Goal: Information Seeking & Learning: Learn about a topic

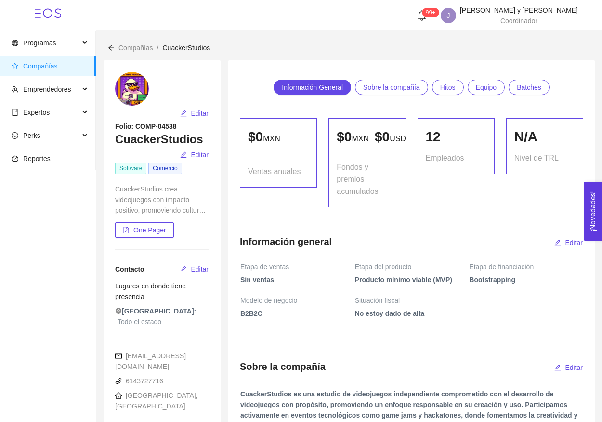
click at [57, 65] on span "Compañías" at bounding box center [40, 66] width 35 height 8
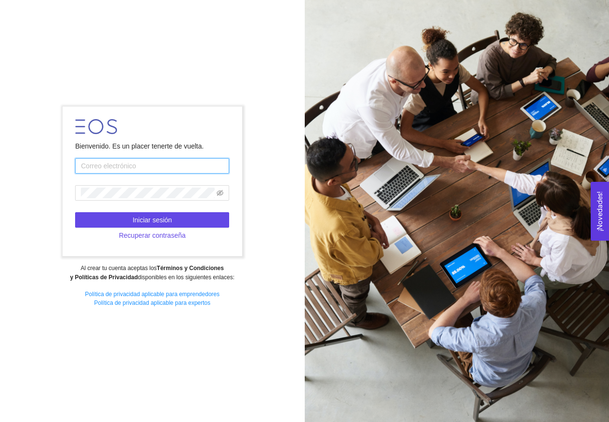
type input "[EMAIL_ADDRESS][DOMAIN_NAME]"
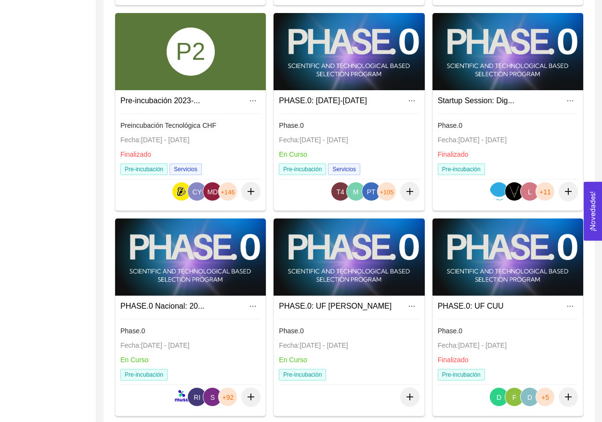
scroll to position [330, 0]
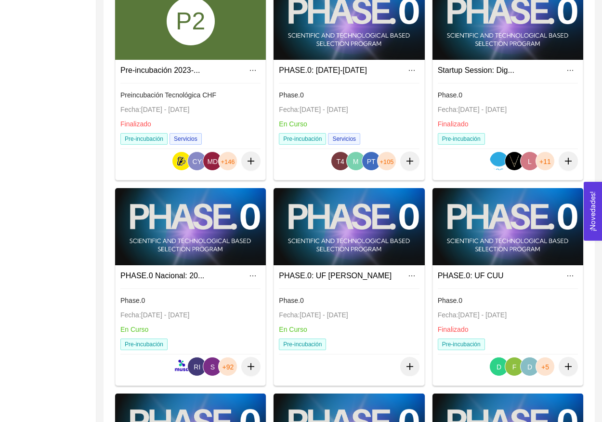
click at [234, 246] on div at bounding box center [190, 226] width 151 height 77
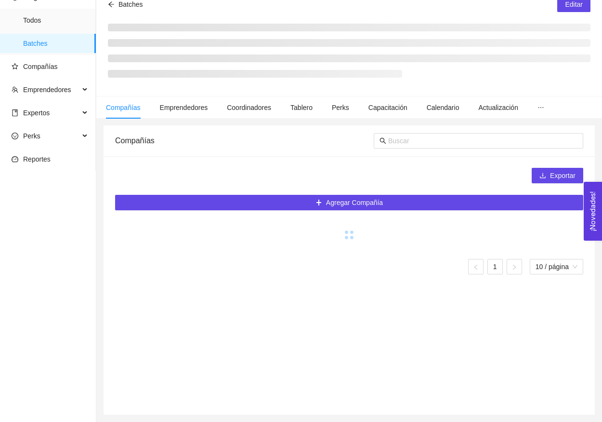
scroll to position [46, 0]
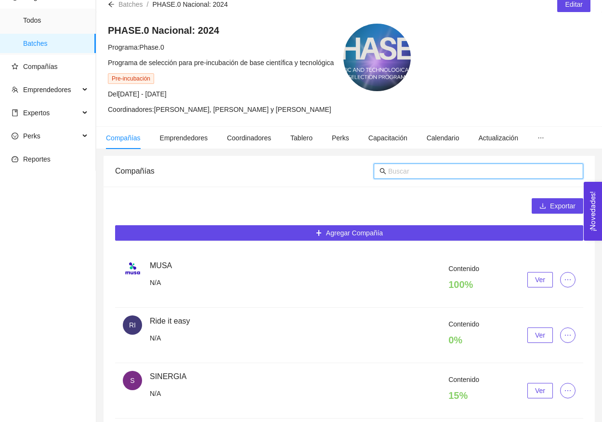
click at [453, 169] on input "text" at bounding box center [482, 171] width 189 height 11
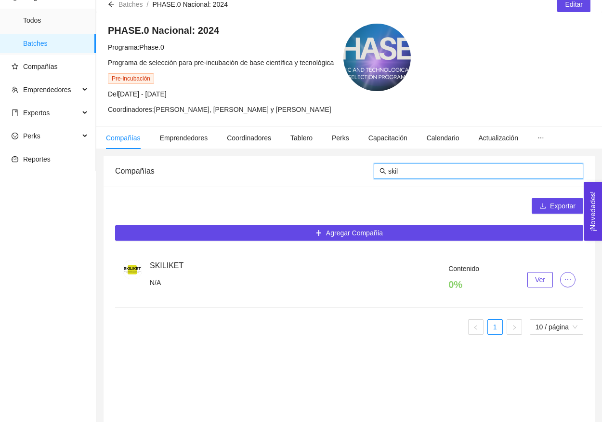
type input "skil"
click at [543, 268] on div "Contenido 0 % Ver" at bounding box center [363, 279] width 426 height 33
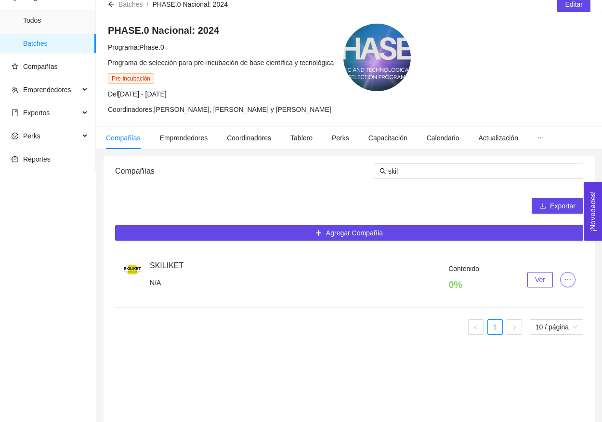
click at [543, 276] on span "Ver" at bounding box center [540, 279] width 10 height 11
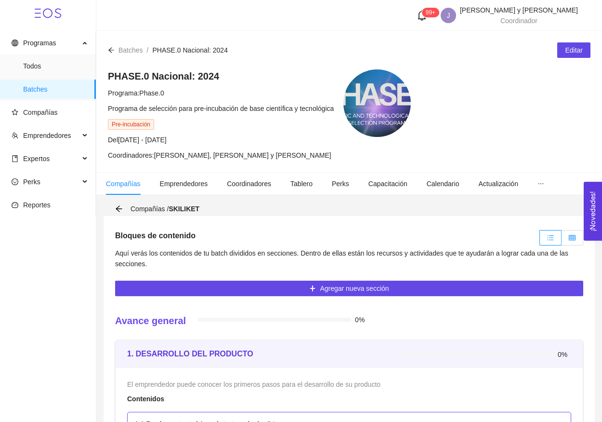
click at [567, 236] on label at bounding box center [573, 237] width 22 height 15
click at [562, 240] on input "radio" at bounding box center [562, 240] width 0 height 0
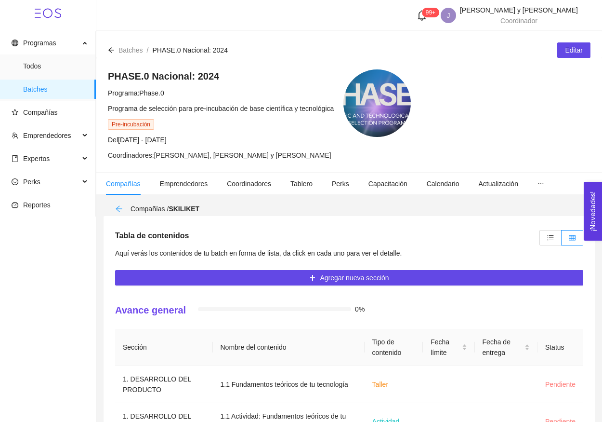
click at [119, 208] on icon "arrow-left" at bounding box center [119, 209] width 8 height 8
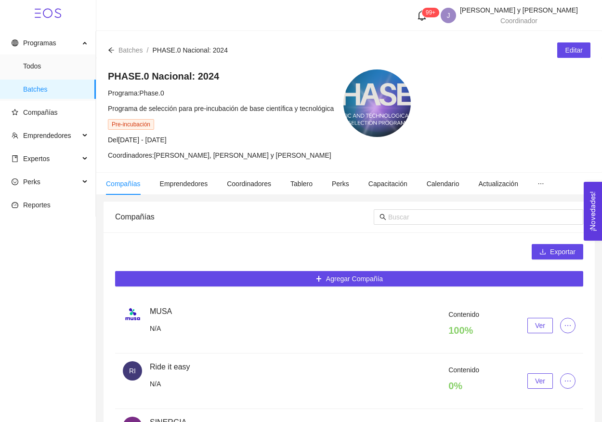
click at [267, 4] on header "99+ J [PERSON_NAME] y [PERSON_NAME] Coordinador" at bounding box center [349, 15] width 506 height 31
click at [421, 218] on input "text" at bounding box center [482, 217] width 189 height 11
type input "s"
paste input "SKILIKET"
type input "SKILIKET"
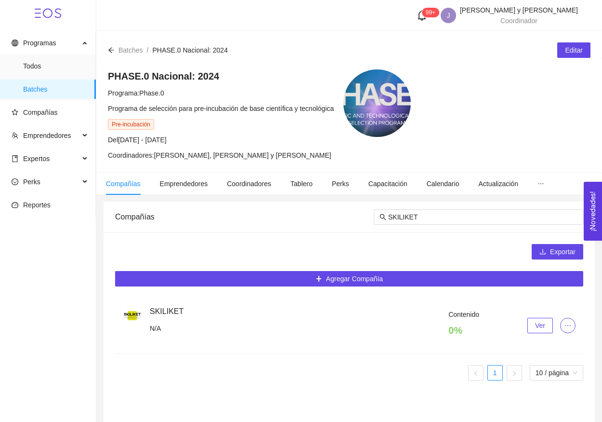
click at [543, 328] on span "Ver" at bounding box center [540, 325] width 10 height 11
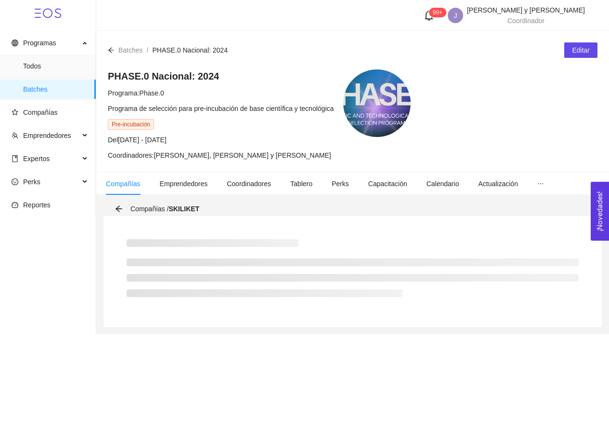
scroll to position [0, 0]
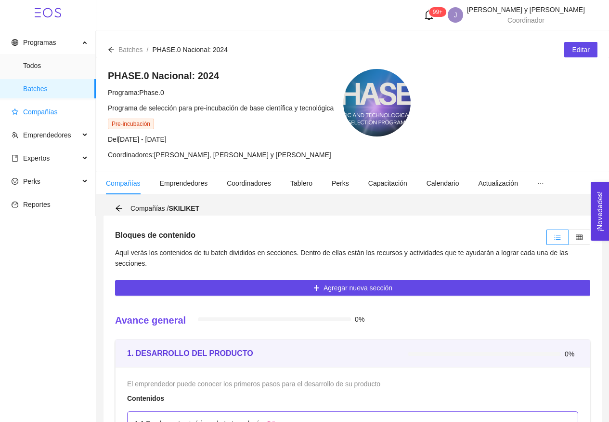
click at [49, 119] on span "Compañías" at bounding box center [50, 111] width 77 height 19
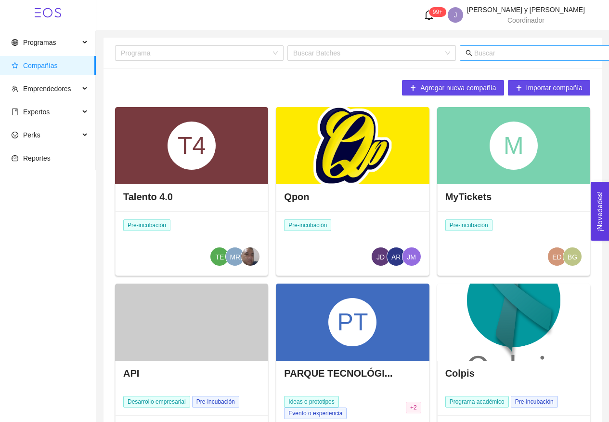
click at [498, 53] on input "text" at bounding box center [569, 53] width 189 height 11
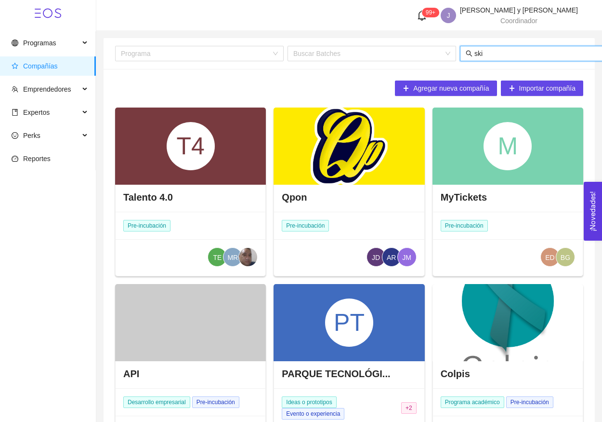
type input "skil"
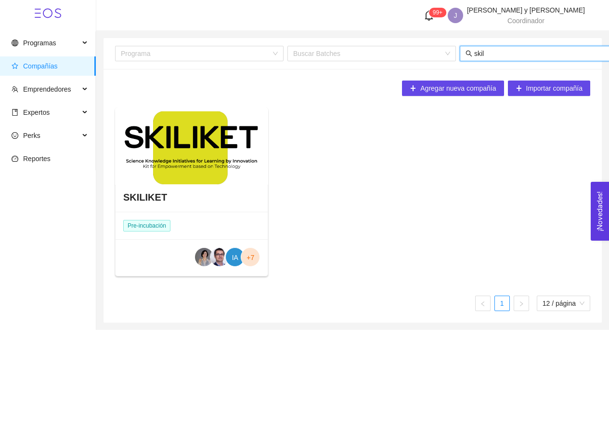
click at [212, 147] on div at bounding box center [191, 145] width 153 height 77
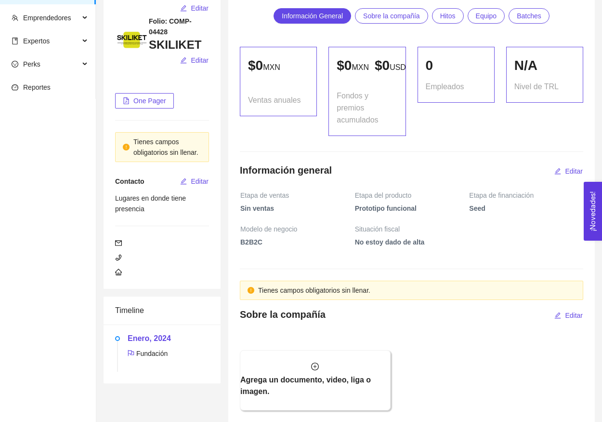
scroll to position [324, 0]
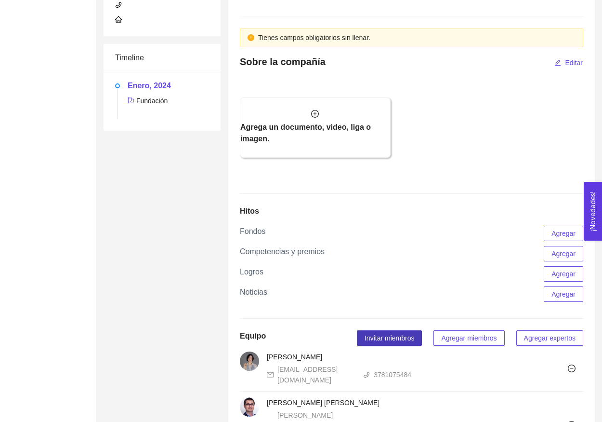
click at [398, 343] on span "Invitar miembros" at bounding box center [390, 337] width 50 height 11
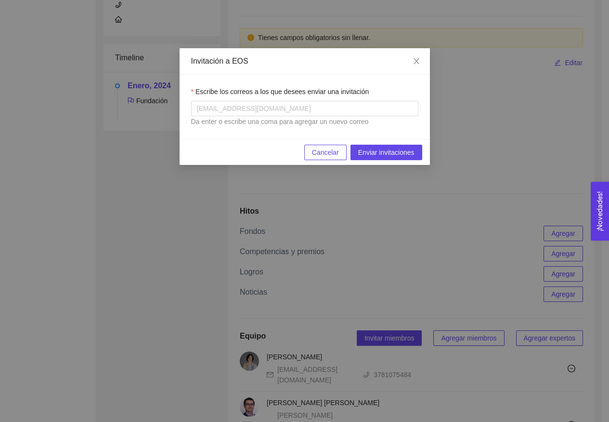
click at [309, 97] on div "Escribe los correos a los que desees enviar una invitación" at bounding box center [304, 93] width 227 height 14
click at [293, 106] on div at bounding box center [305, 109] width 223 height 12
paste input "[EMAIL_ADDRESS][DOMAIN_NAME]"
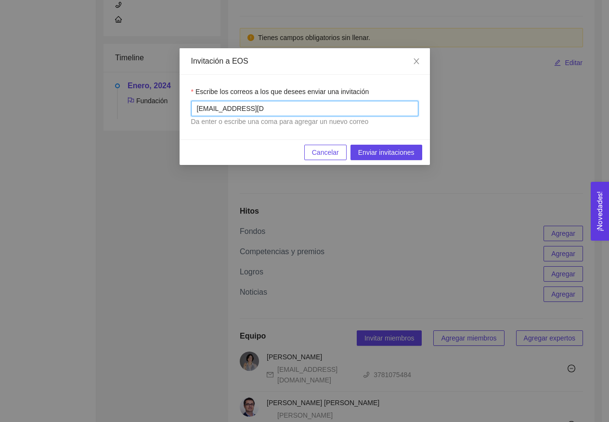
type input "[EMAIL_ADDRESS][DOMAIN_NAME]"
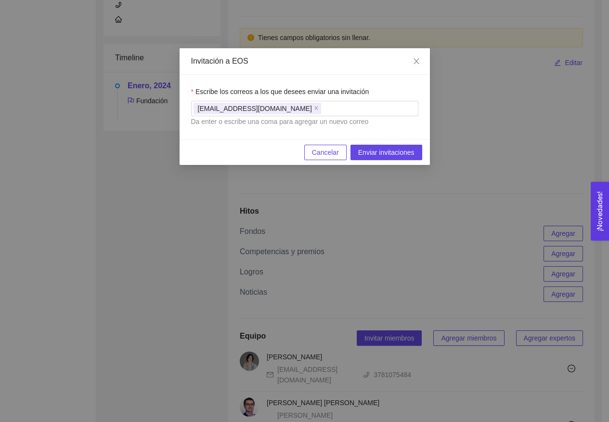
click at [286, 124] on div "Da enter o escribe una coma para agregar un nuevo correo" at bounding box center [304, 121] width 227 height 11
click at [407, 154] on span "Enviar invitaciones" at bounding box center [386, 152] width 56 height 11
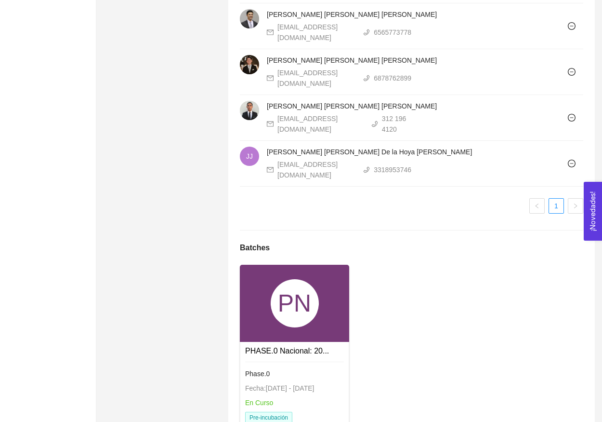
scroll to position [918, 0]
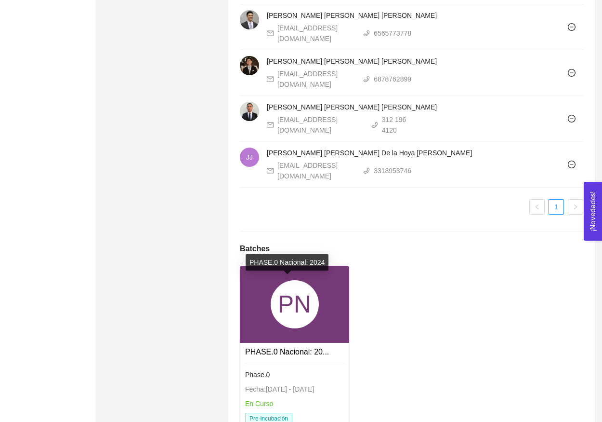
click at [278, 260] on div "PHASE.0 Nacional: 2024" at bounding box center [287, 262] width 83 height 16
click at [298, 347] on link "PHASE.0 Nacional: 20..." at bounding box center [287, 351] width 84 height 8
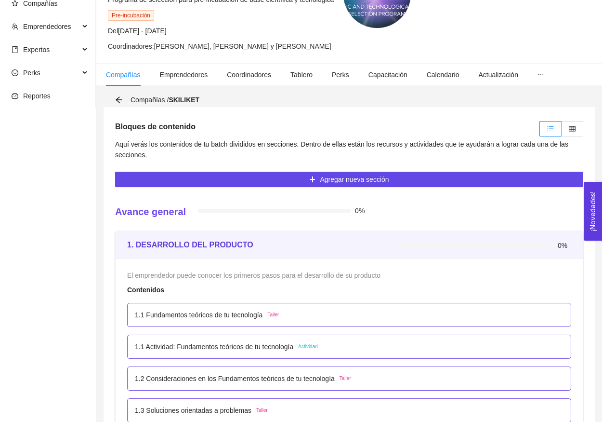
scroll to position [119, 0]
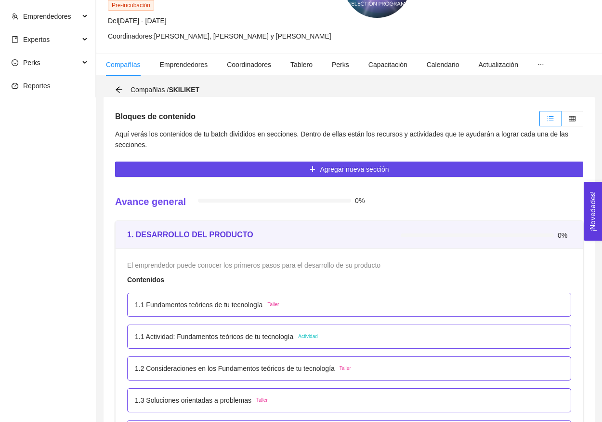
click at [574, 128] on div at bounding box center [560, 118] width 46 height 20
click at [573, 121] on icon "table" at bounding box center [572, 118] width 7 height 7
click at [562, 121] on input "radio" at bounding box center [562, 121] width 0 height 0
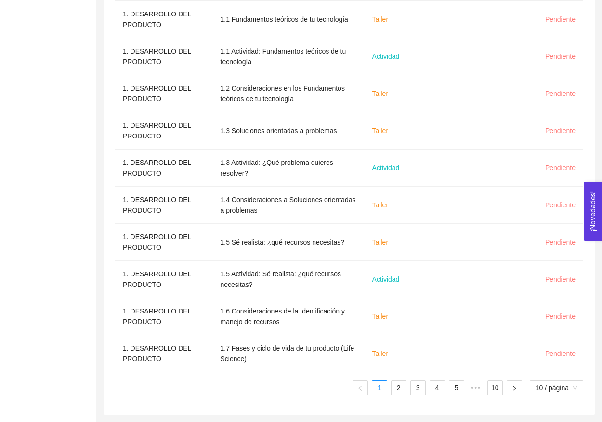
scroll to position [365, 0]
click at [398, 390] on link "2" at bounding box center [399, 387] width 14 height 14
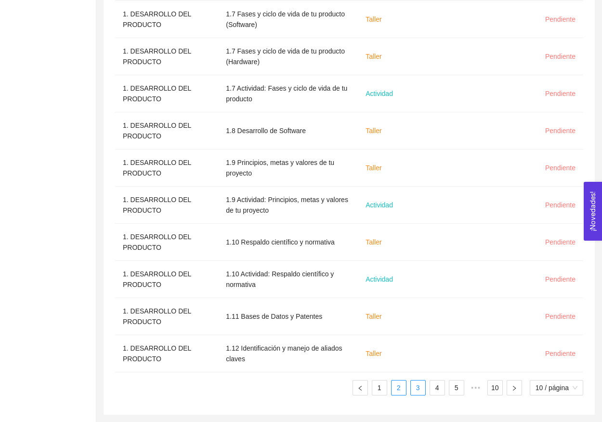
click at [421, 389] on link "3" at bounding box center [418, 387] width 14 height 14
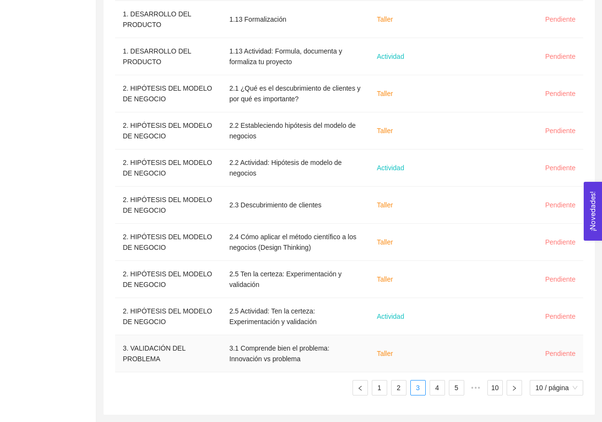
click at [372, 376] on div "Sección Nombre del contenido Tipo de contenido Fecha límite Fecha de entrega St…" at bounding box center [349, 179] width 468 height 431
click at [374, 383] on link "1" at bounding box center [379, 387] width 14 height 14
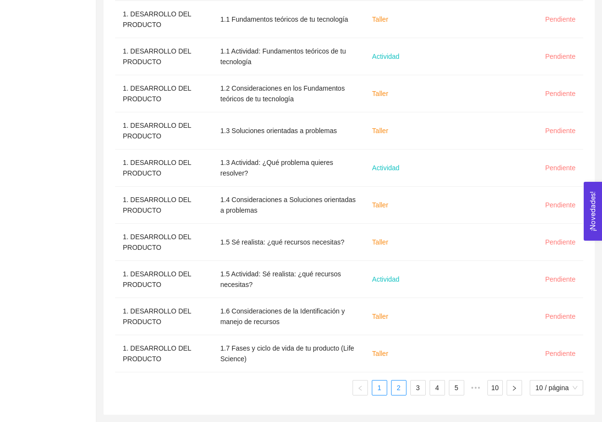
click at [402, 386] on link "2" at bounding box center [399, 387] width 14 height 14
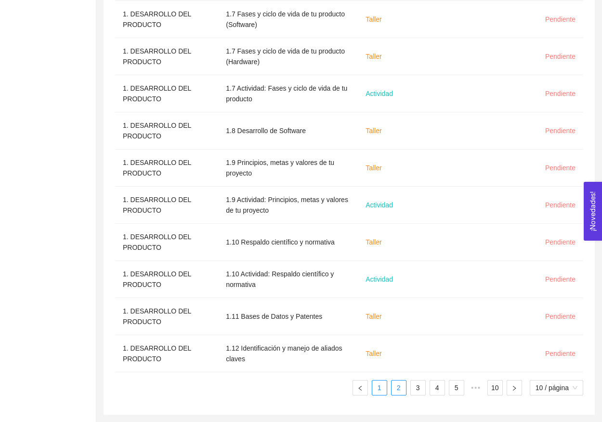
click at [382, 392] on link "1" at bounding box center [379, 387] width 14 height 14
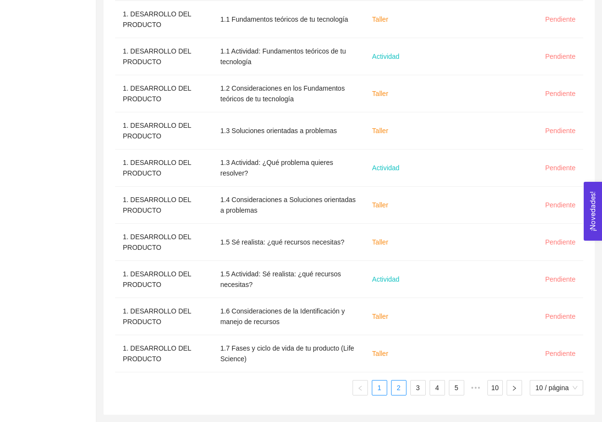
click at [402, 385] on link "2" at bounding box center [399, 387] width 14 height 14
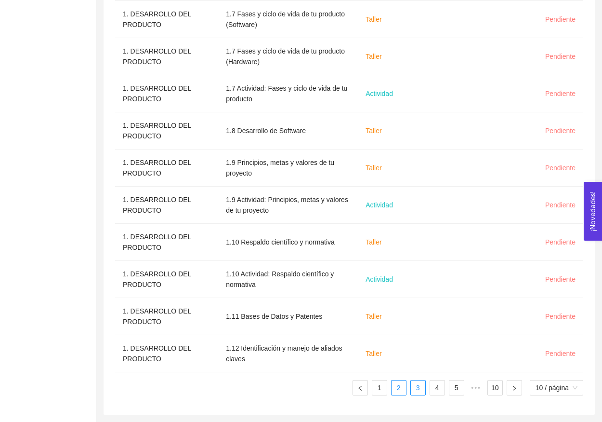
click at [420, 390] on link "3" at bounding box center [418, 387] width 14 height 14
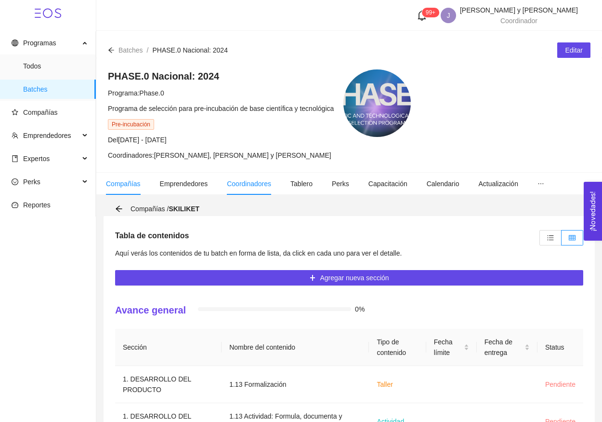
scroll to position [0, 0]
click at [119, 212] on icon "arrow-left" at bounding box center [119, 209] width 8 height 8
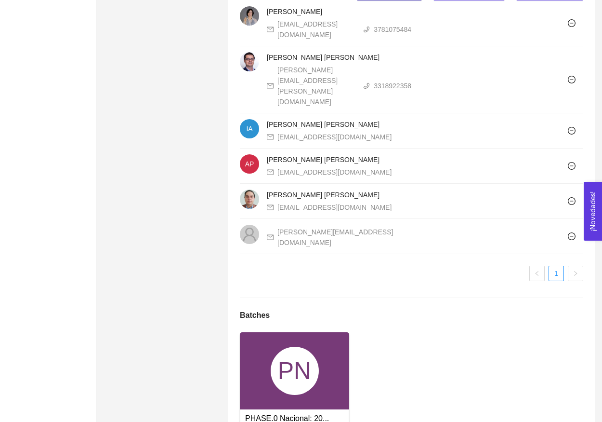
scroll to position [603, 0]
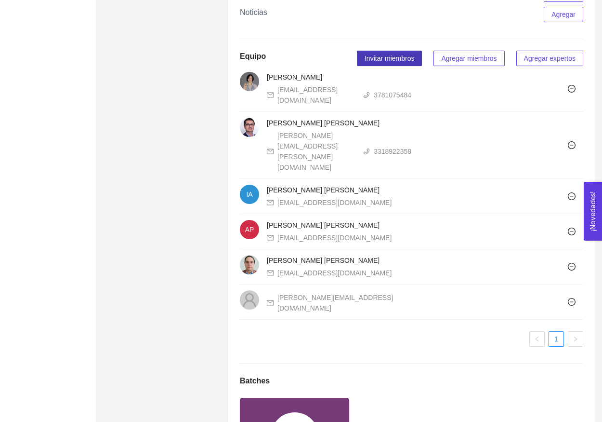
click at [378, 64] on span "Invitar miembros" at bounding box center [390, 58] width 50 height 11
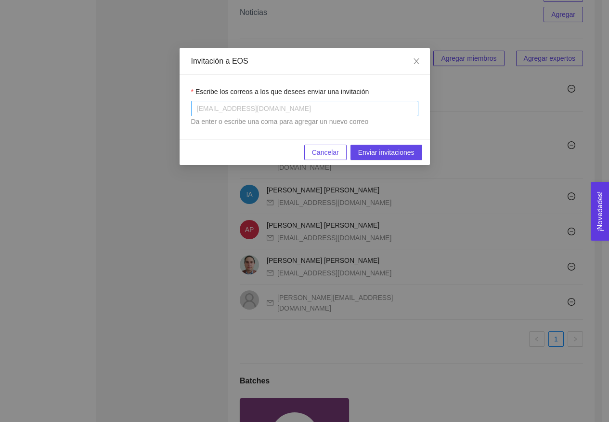
click at [306, 107] on div at bounding box center [305, 109] width 223 height 12
paste input "[EMAIL_ADDRESS][DOMAIN_NAME]"
type input "[EMAIL_ADDRESS][DOMAIN_NAME]"
drag, startPoint x: 298, startPoint y: 123, endPoint x: 382, endPoint y: 155, distance: 89.5
click at [298, 123] on div "Da enter o escribe una coma para agregar un nuevo correo" at bounding box center [304, 121] width 227 height 11
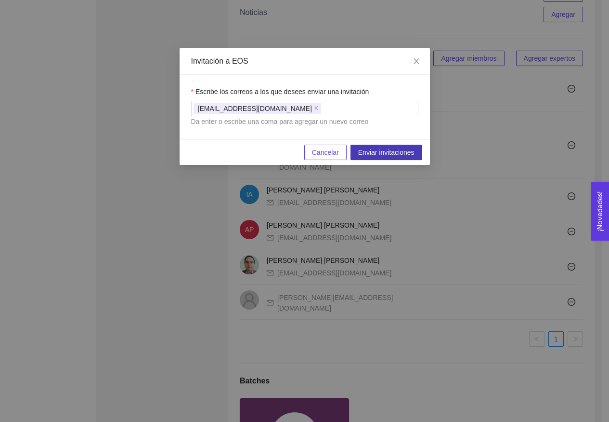
click at [388, 151] on span "Enviar invitaciones" at bounding box center [386, 152] width 56 height 11
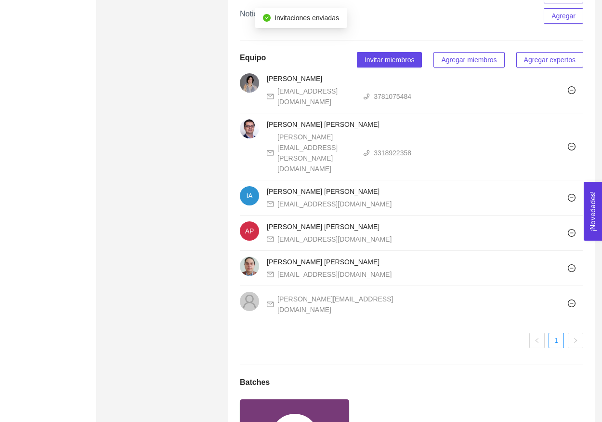
scroll to position [674, 0]
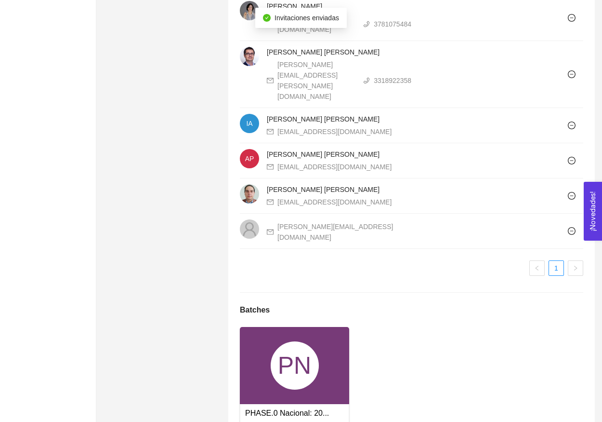
click at [306, 354] on div "PN" at bounding box center [295, 365] width 48 height 48
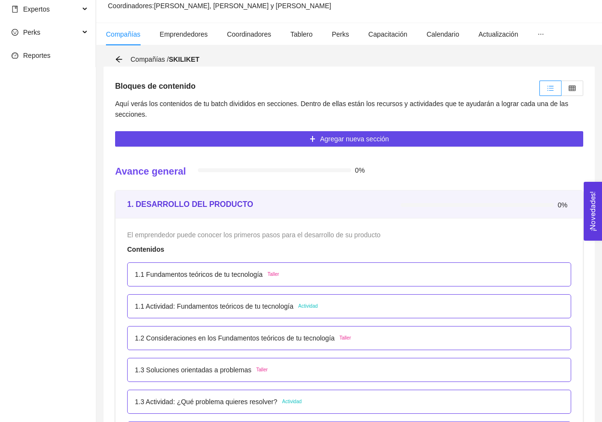
scroll to position [85, 0]
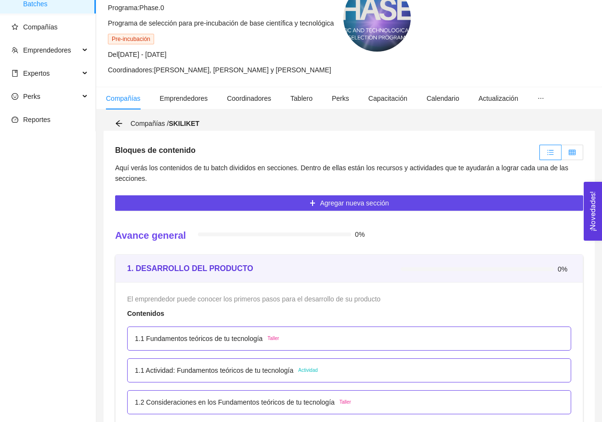
click at [581, 147] on label at bounding box center [573, 152] width 22 height 15
click at [562, 155] on input "radio" at bounding box center [562, 155] width 0 height 0
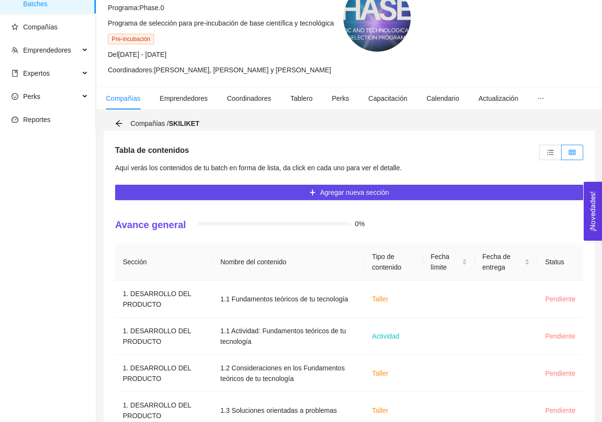
click at [5, 165] on div "Programas Todos Batches Compañías Emprendedores Expertos Perks Reportes" at bounding box center [48, 323] width 96 height 755
click at [553, 150] on icon "unordered-list" at bounding box center [551, 151] width 6 height 5
click at [540, 155] on input "radio" at bounding box center [540, 155] width 0 height 0
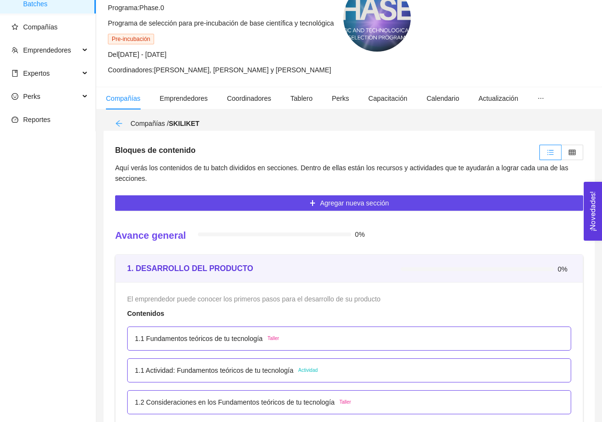
click at [121, 124] on icon "arrow-left" at bounding box center [119, 123] width 8 height 8
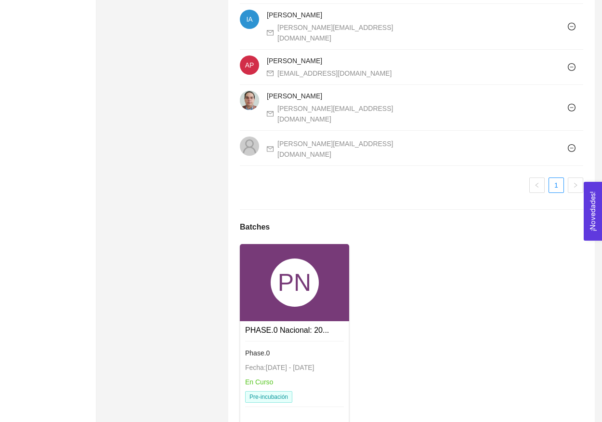
scroll to position [778, 0]
click at [300, 259] on div "PN" at bounding box center [295, 283] width 48 height 48
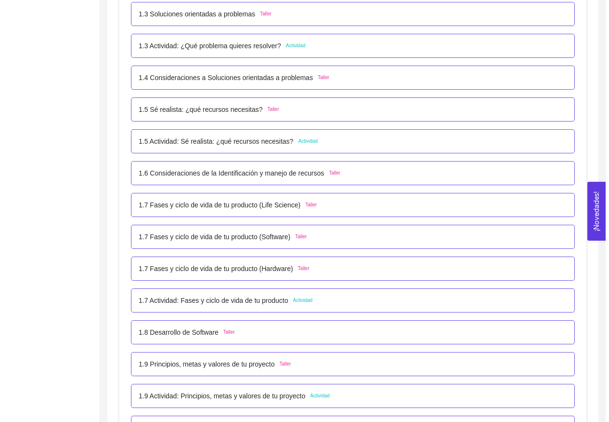
scroll to position [513, 0]
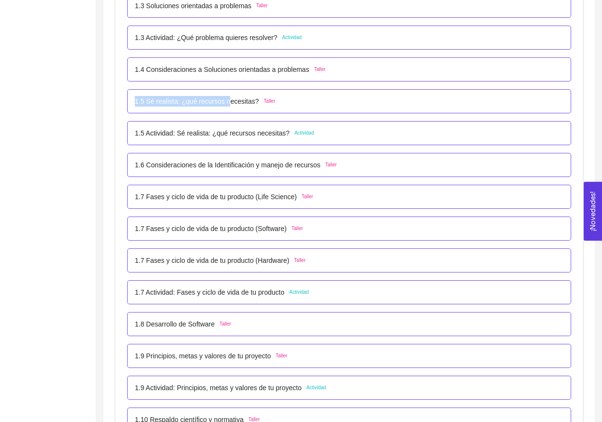
click at [234, 96] on div "1.5 Sé realista: ¿qué recursos necesitas? Taller" at bounding box center [349, 101] width 444 height 24
click at [246, 106] on div "1.5 Sé realista: ¿qué recursos necesitas? Taller" at bounding box center [349, 101] width 444 height 24
click at [254, 97] on p "1.5 Sé realista: ¿qué recursos necesitas?" at bounding box center [197, 101] width 124 height 11
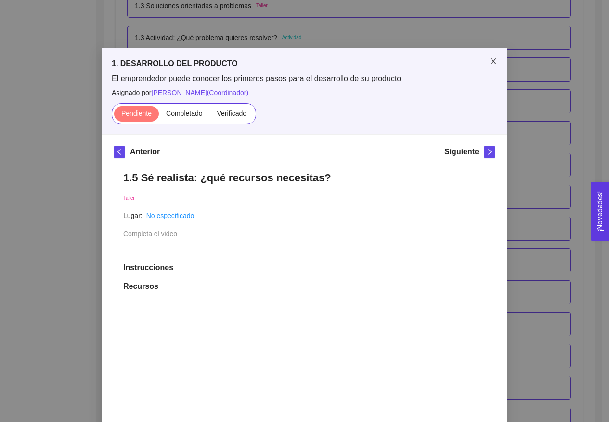
click at [489, 57] on span "Close" at bounding box center [493, 61] width 27 height 27
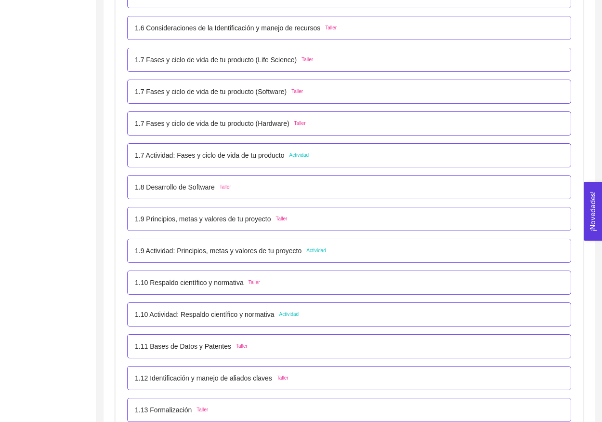
scroll to position [739, 0]
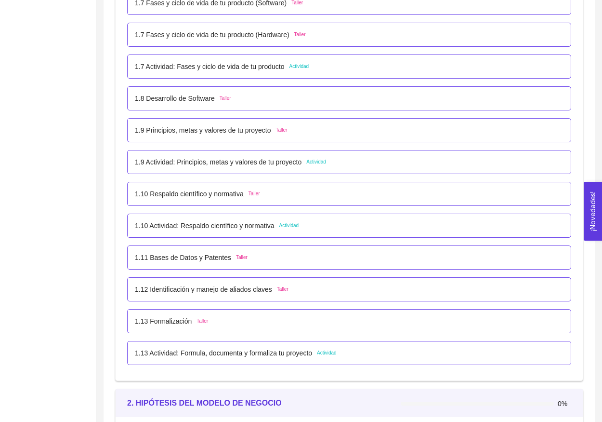
click at [266, 164] on p "1.9 Actividad: Principios, metas y valores de tu proyecto" at bounding box center [218, 162] width 167 height 11
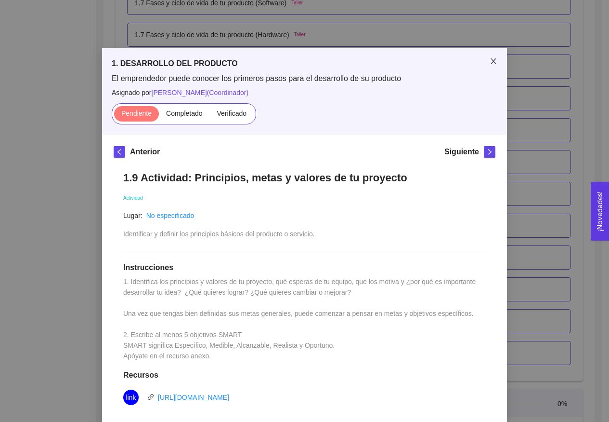
click at [490, 63] on icon "close" at bounding box center [494, 61] width 8 height 8
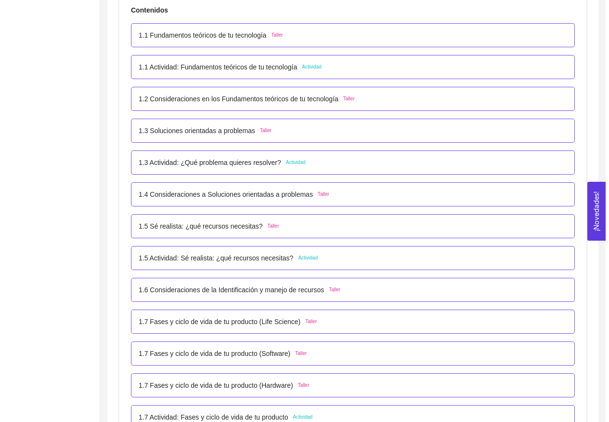
scroll to position [422, 0]
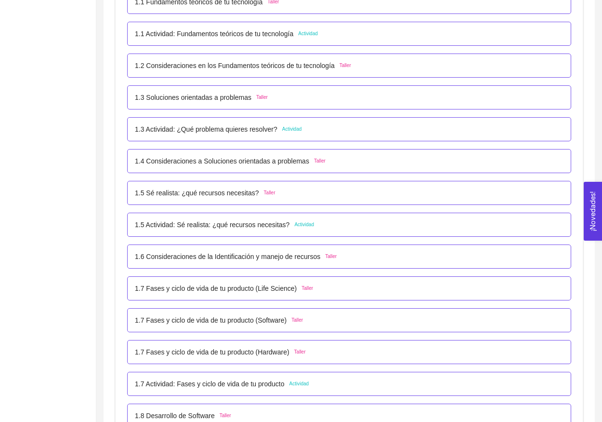
click at [209, 228] on p "1.5 Actividad: Sé realista: ¿qué recursos necesitas?" at bounding box center [212, 224] width 155 height 11
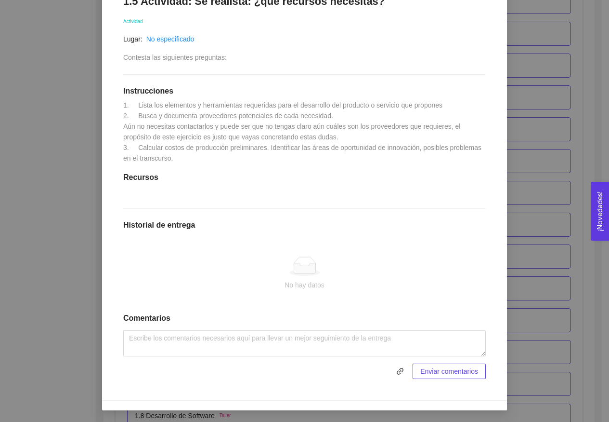
scroll to position [160, 0]
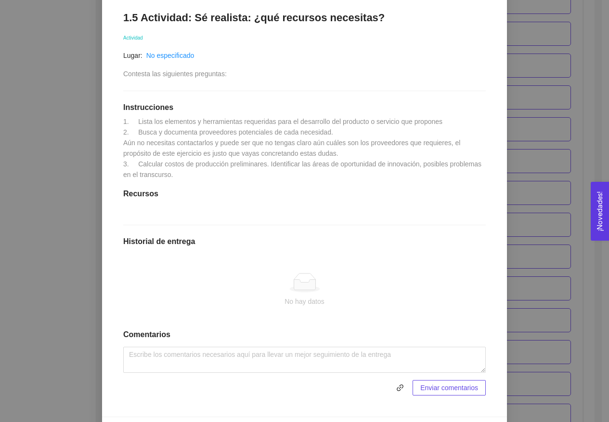
click at [536, 161] on div "1. DESARROLLO DEL PRODUCTO El emprendedor puede conocer los primeros pasos para…" at bounding box center [304, 211] width 609 height 422
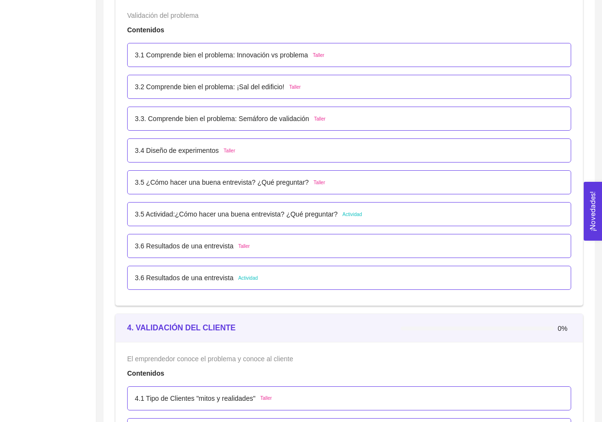
scroll to position [1468, 0]
click at [149, 206] on div "3.5 Actividad:¿Cómo hacer una buena entrevista? ¿Qué preguntar? Actividad" at bounding box center [349, 213] width 444 height 24
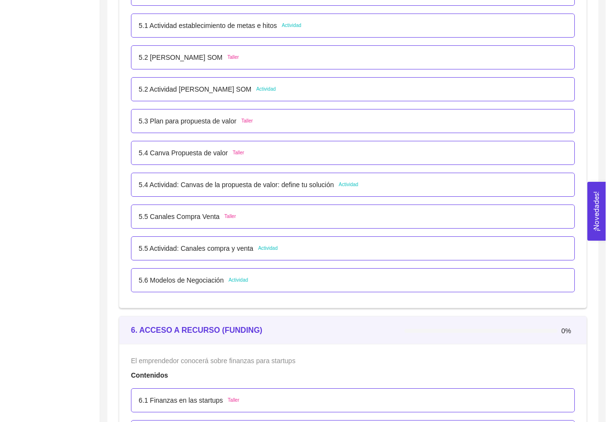
scroll to position [2119, 0]
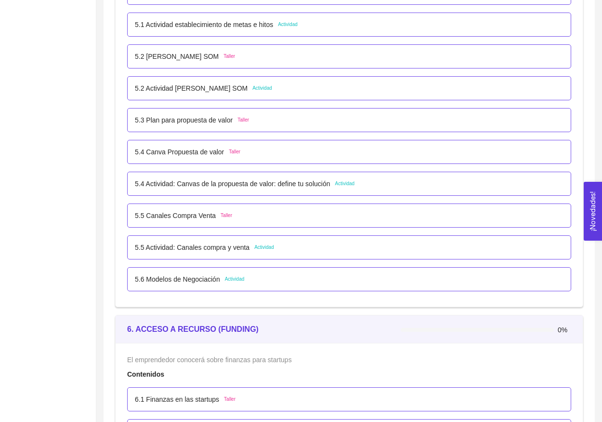
click at [185, 250] on p "5.5 Actividad: Canales compra y venta" at bounding box center [192, 247] width 115 height 11
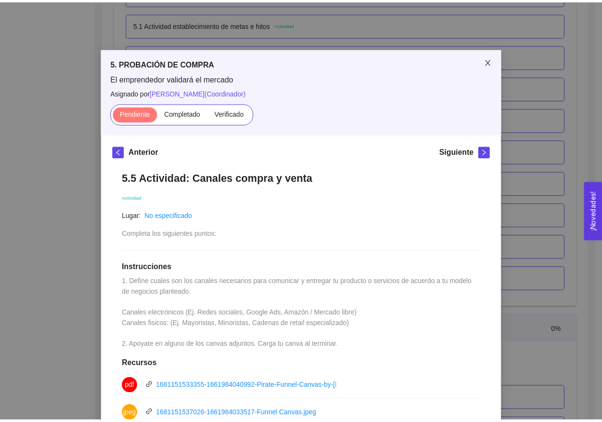
scroll to position [0, 0]
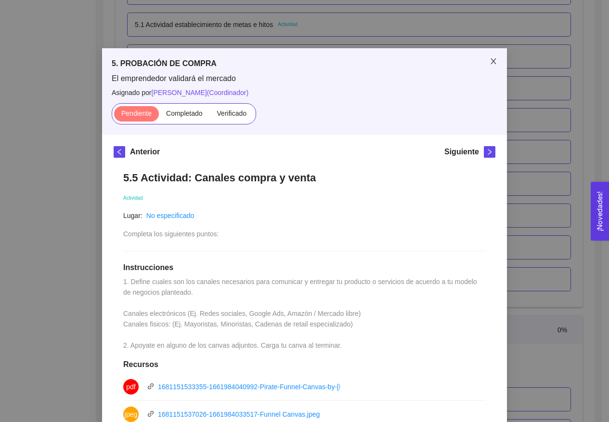
click at [494, 68] on span "Close" at bounding box center [493, 61] width 27 height 27
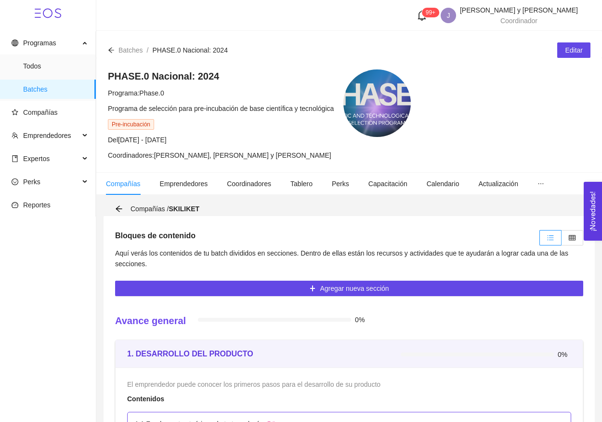
click at [113, 209] on div "Compañías / SKILIKET" at bounding box center [349, 208] width 491 height 14
click at [117, 209] on icon "arrow-left" at bounding box center [119, 208] width 6 height 6
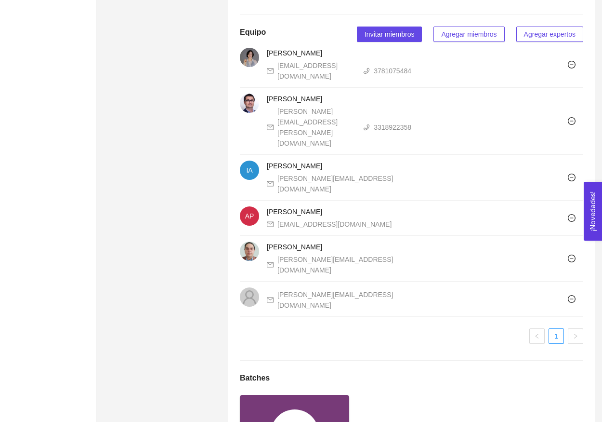
scroll to position [622, 0]
